Goal: Task Accomplishment & Management: Use online tool/utility

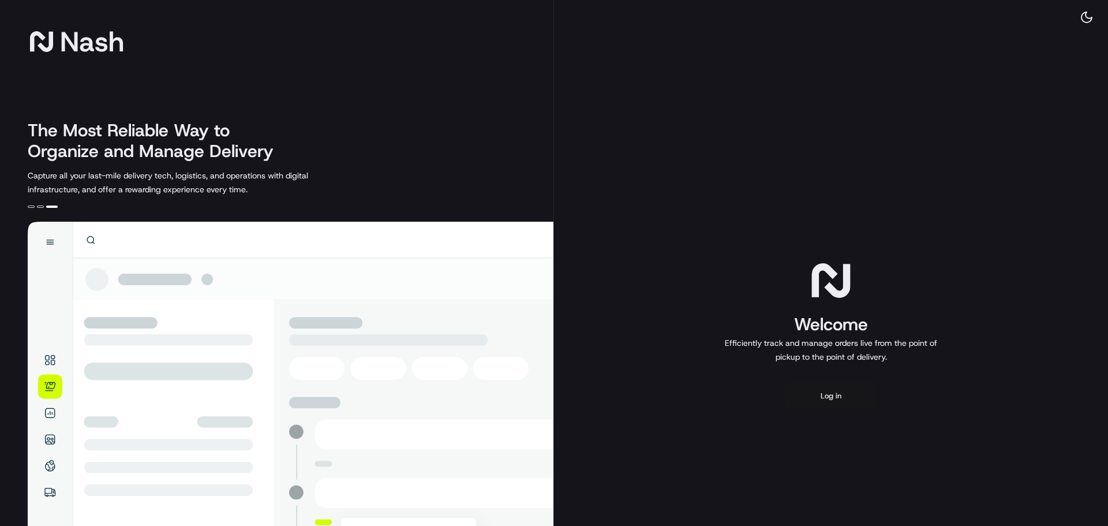
click at [833, 400] on button "Log in" at bounding box center [831, 396] width 92 height 28
